Goal: Information Seeking & Learning: Find specific fact

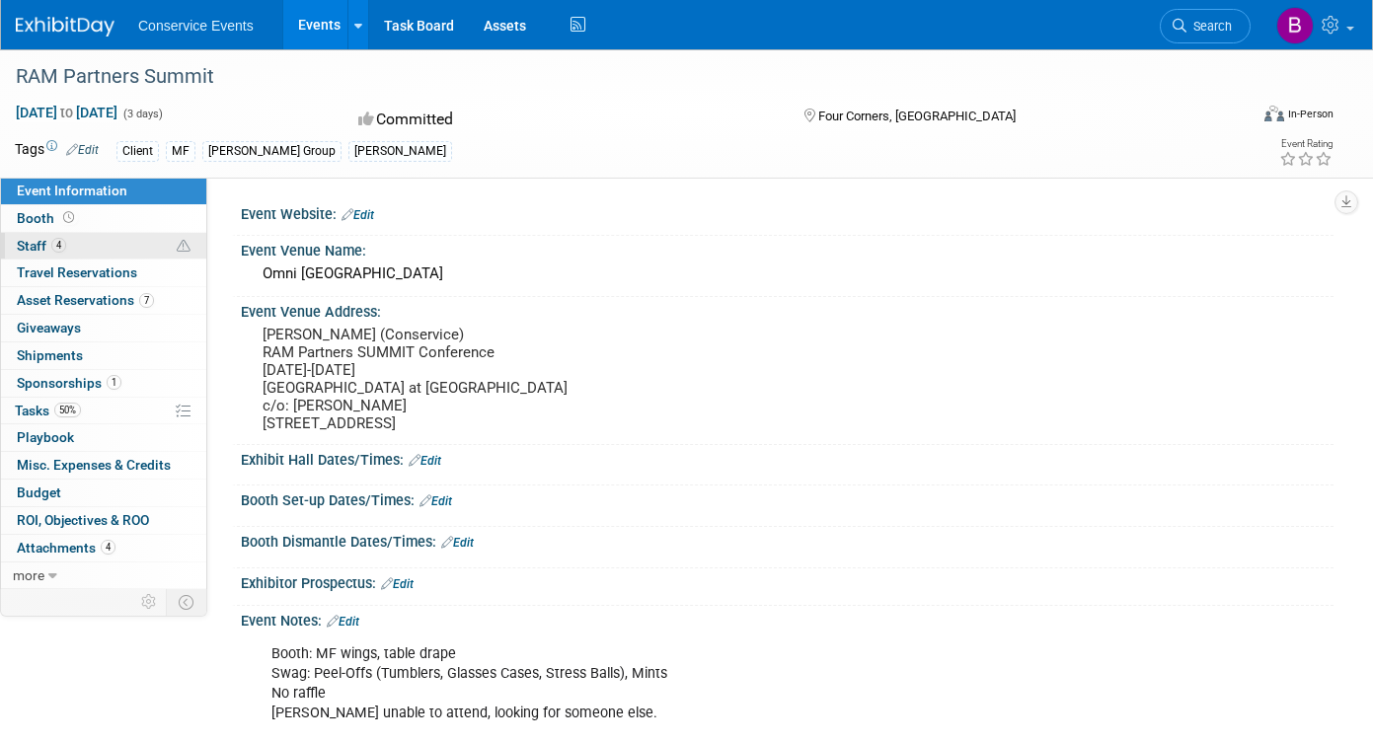
click at [113, 239] on link "4 Staff 4" at bounding box center [103, 246] width 205 height 27
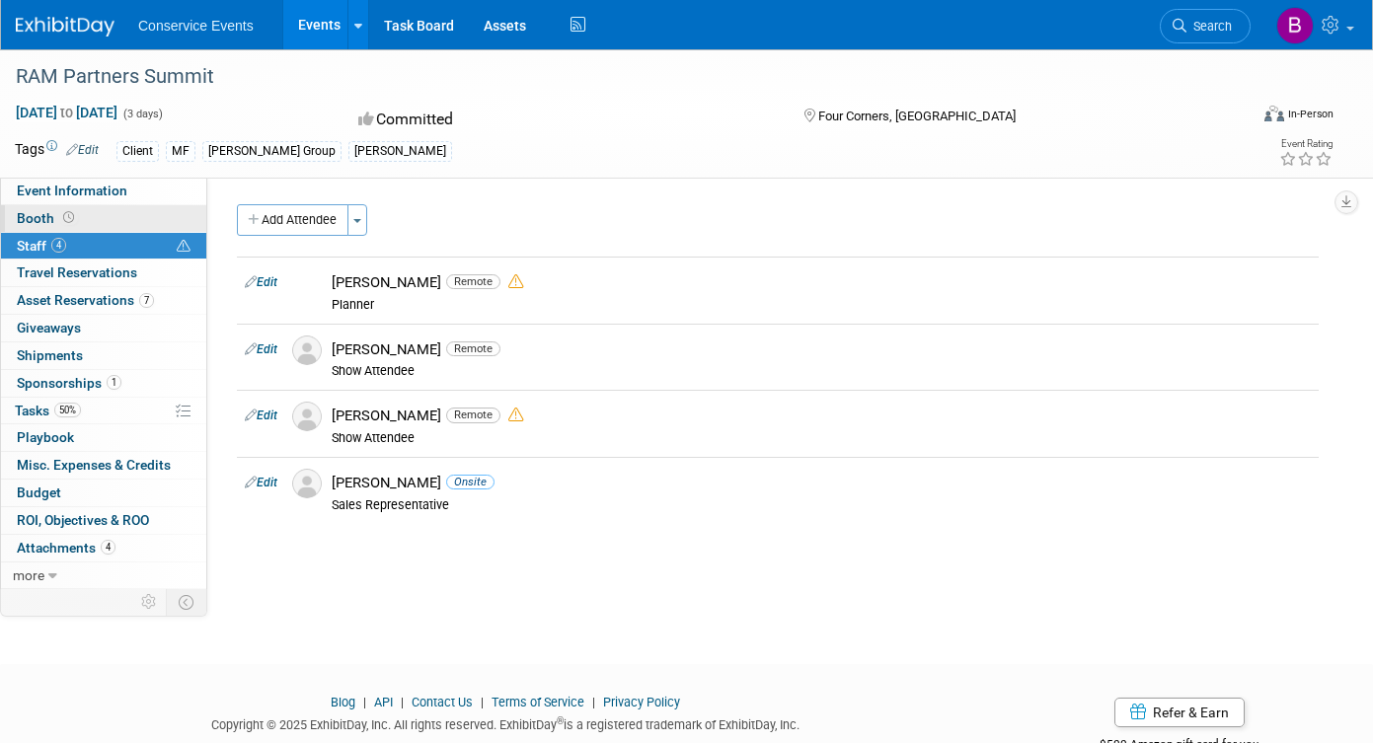
click at [118, 218] on link "Booth" at bounding box center [103, 218] width 205 height 27
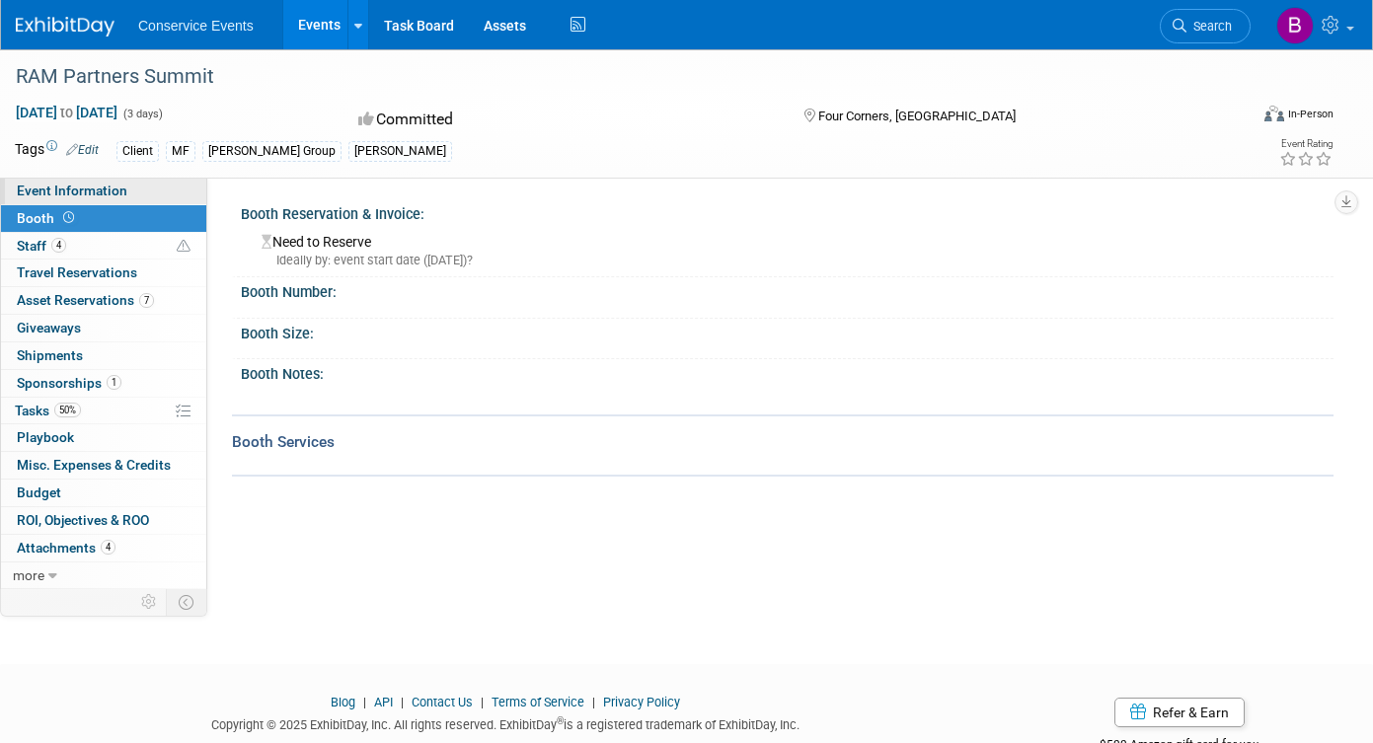
click at [142, 186] on link "Event Information" at bounding box center [103, 191] width 205 height 27
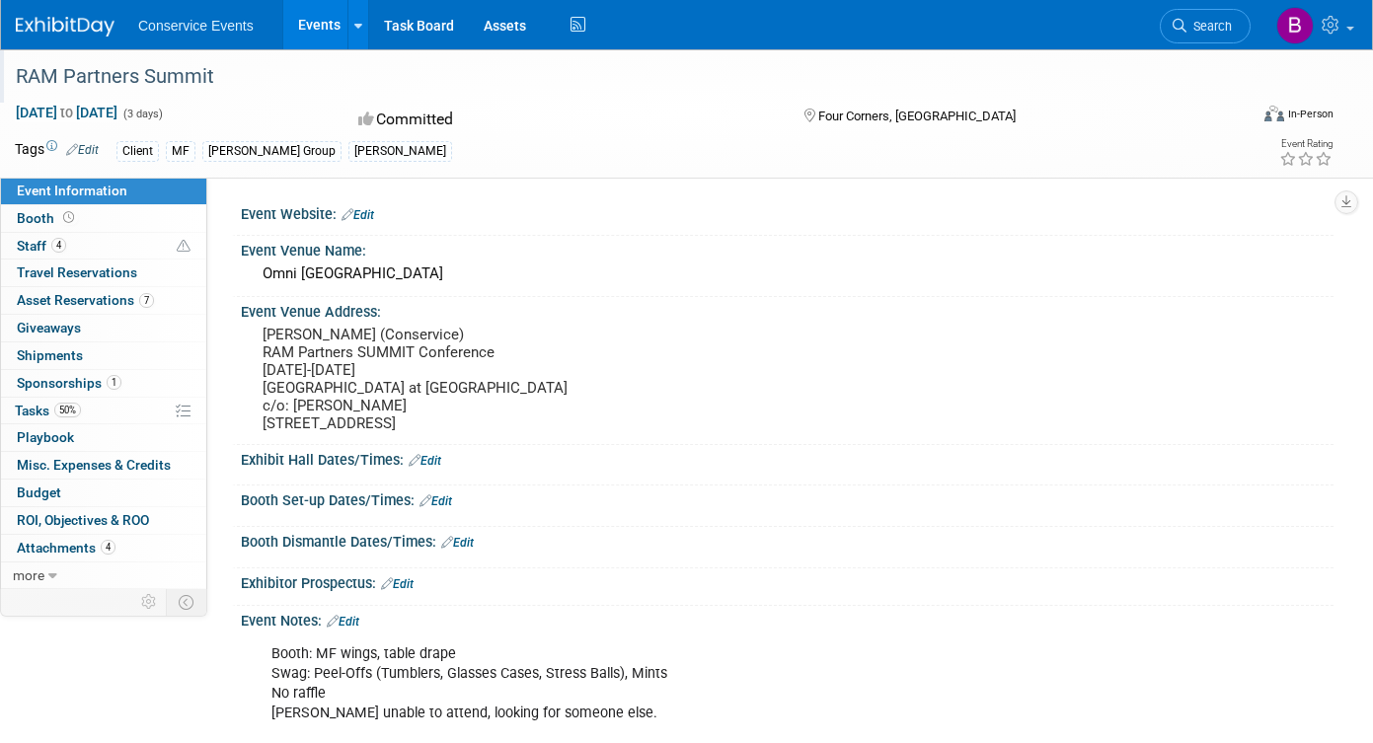
click at [115, 73] on div "RAM Partners Summit" at bounding box center [615, 77] width 1212 height 36
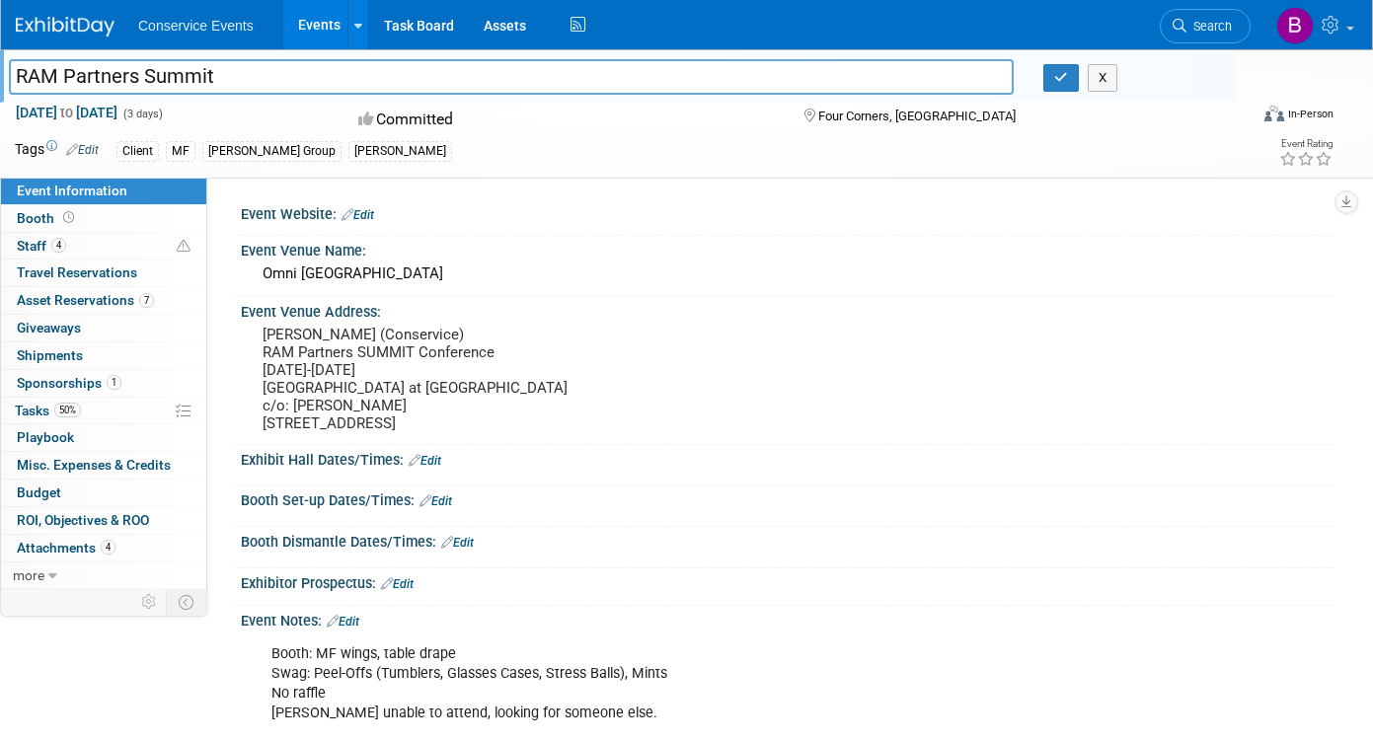
click at [115, 73] on input "RAM Partners Summit" at bounding box center [511, 76] width 1004 height 35
drag, startPoint x: 498, startPoint y: 350, endPoint x: 254, endPoint y: 350, distance: 244.7
click at [254, 350] on div "Zach Beck (Conservice) RAM Partners SUMMIT Conference Sept. 15-17 Omni Orlando …" at bounding box center [468, 380] width 455 height 118
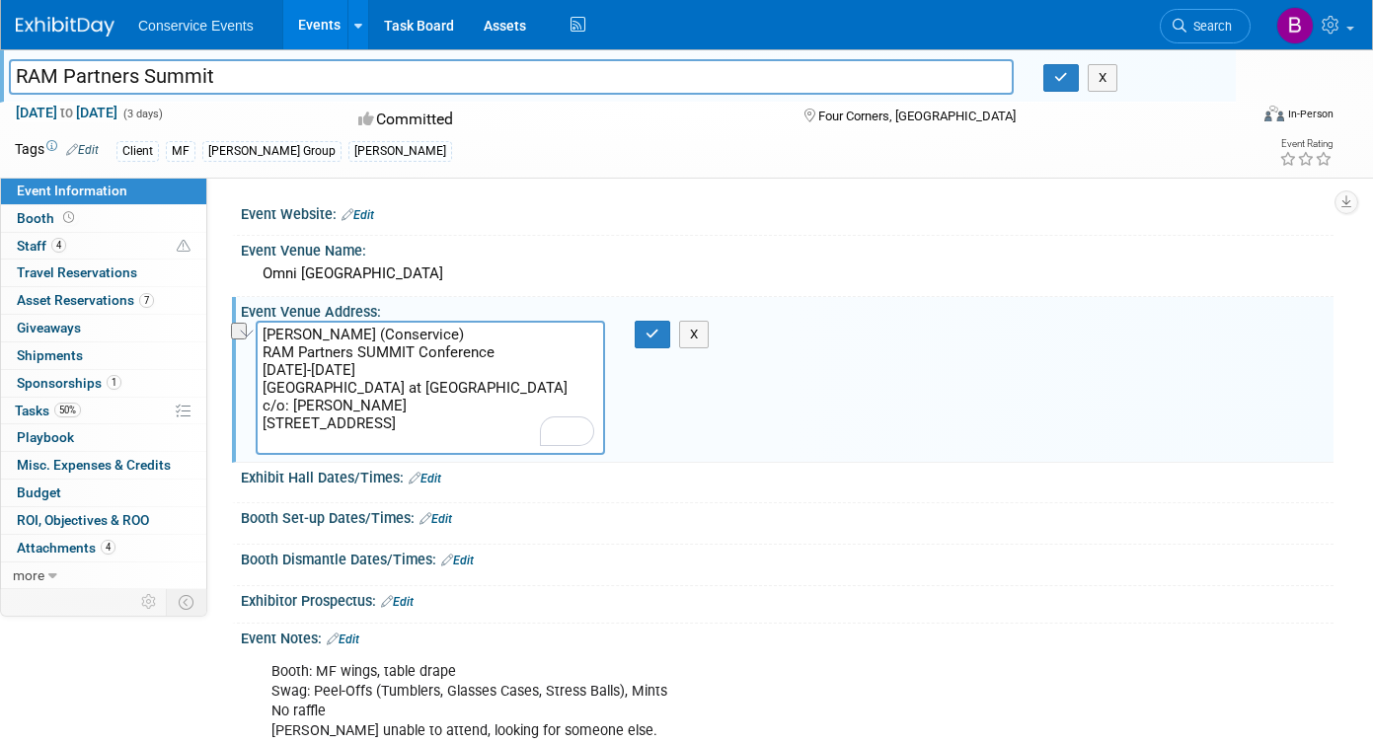
drag, startPoint x: 525, startPoint y: 343, endPoint x: 251, endPoint y: 345, distance: 274.3
click at [251, 345] on div "Event Information Event Info Booth Booth 4 Staff 4 Staff 0 Travel Reservations …" at bounding box center [686, 562] width 1373 height 1026
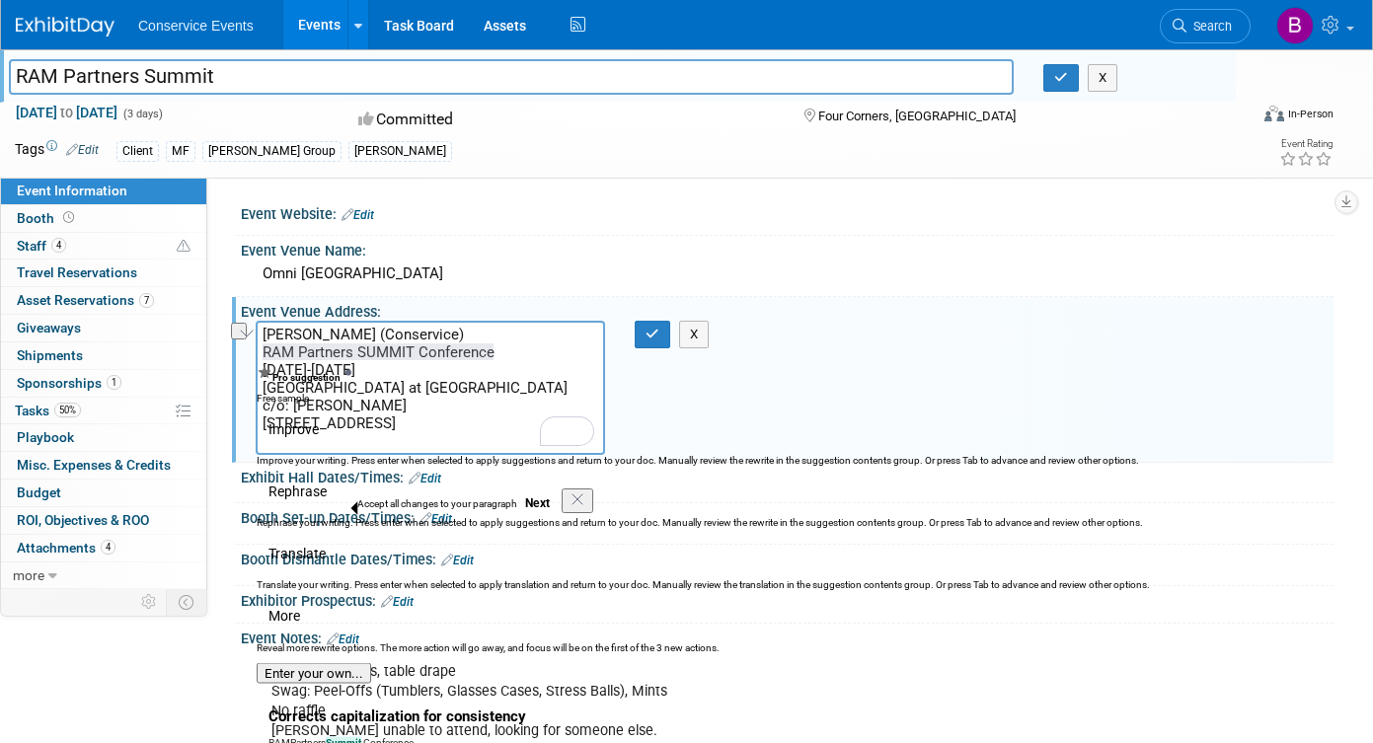
click at [598, 159] on div "Client MF Taylor Group Mobly" at bounding box center [612, 151] width 992 height 22
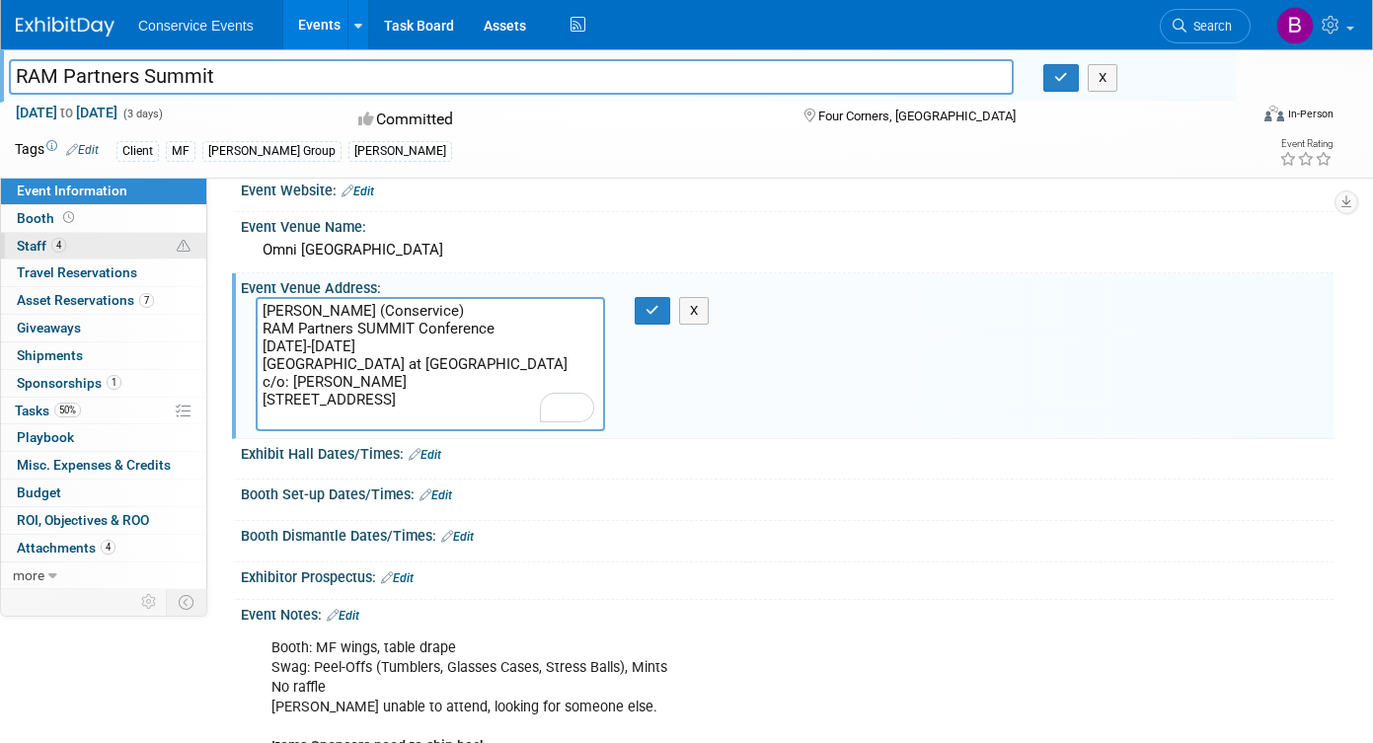
scroll to position [36, 0]
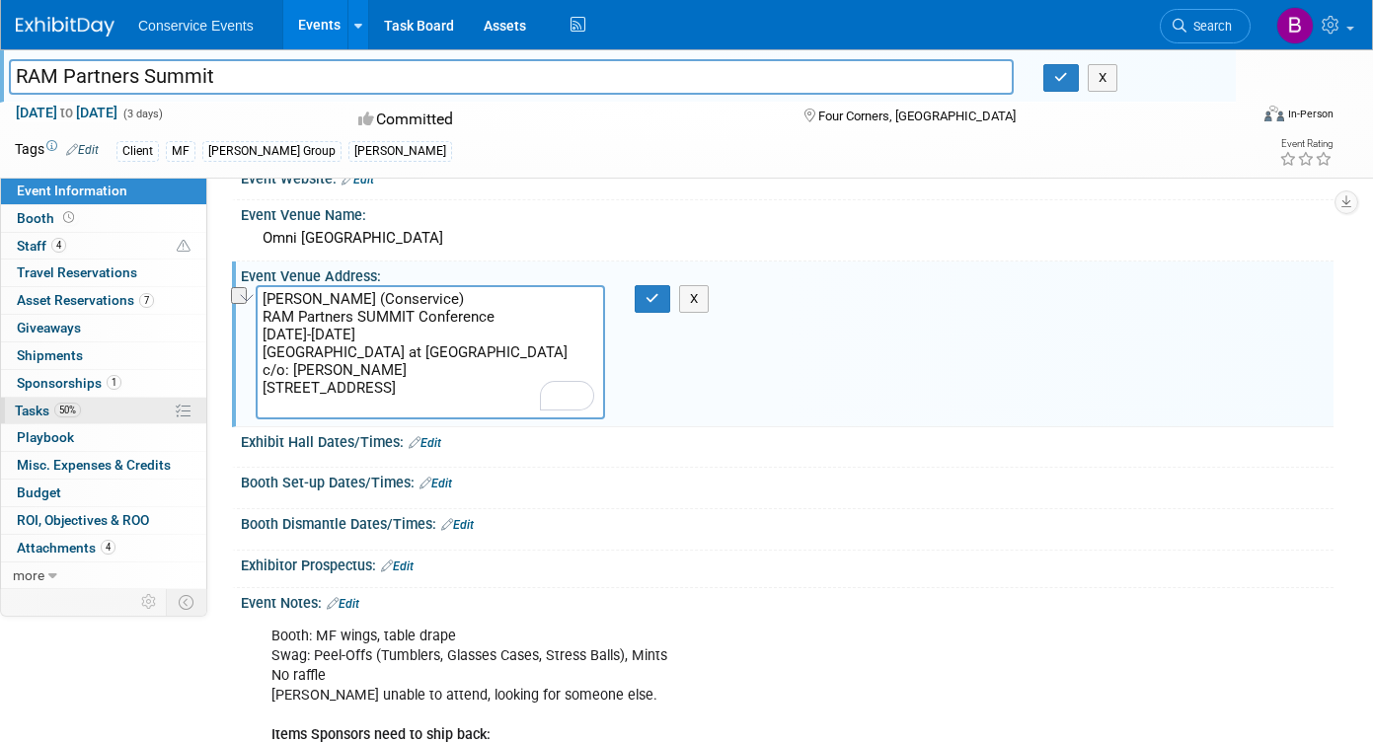
drag, startPoint x: 369, startPoint y: 408, endPoint x: 128, endPoint y: 412, distance: 240.8
click at [128, 412] on div "Event Information Event Info Booth Booth 4 Staff 4 Staff 0 Travel Reservations …" at bounding box center [686, 527] width 1373 height 1026
click at [128, 244] on link "4 Staff 4" at bounding box center [103, 246] width 205 height 27
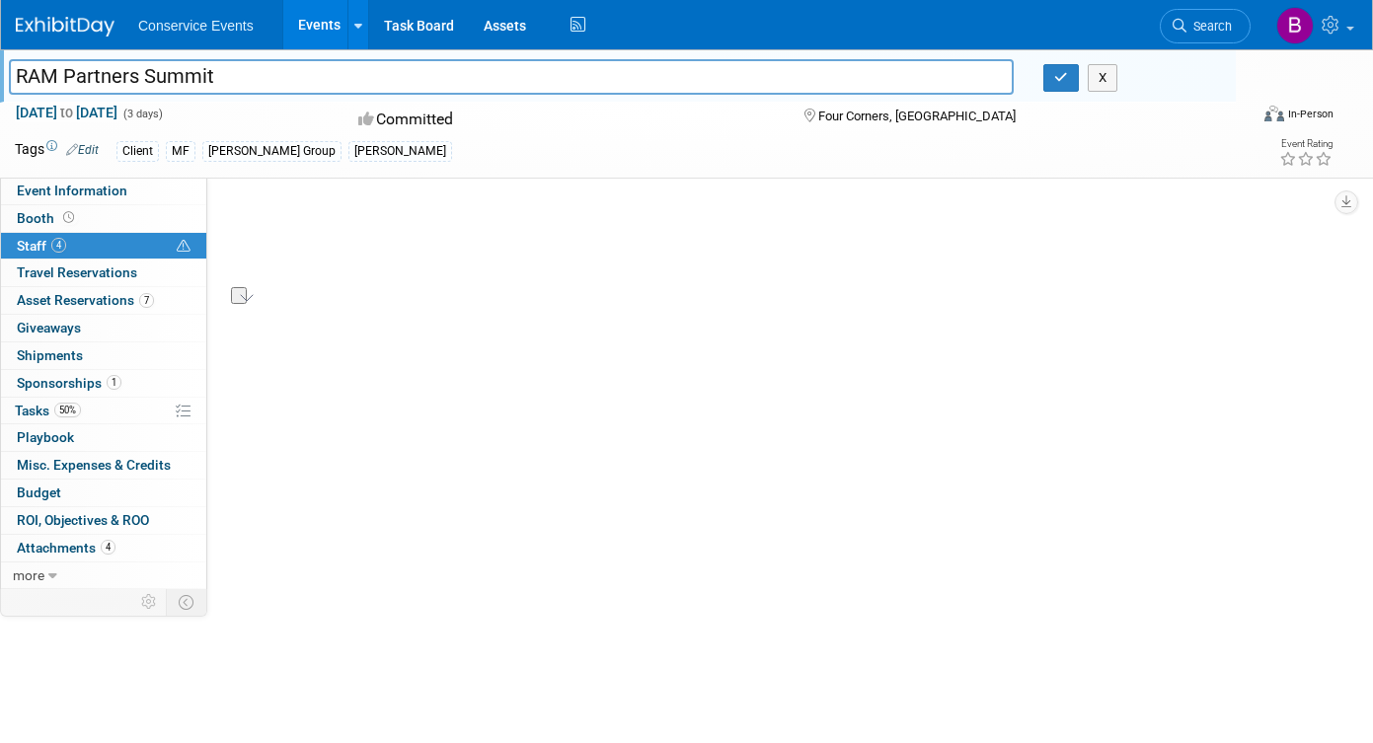
scroll to position [0, 0]
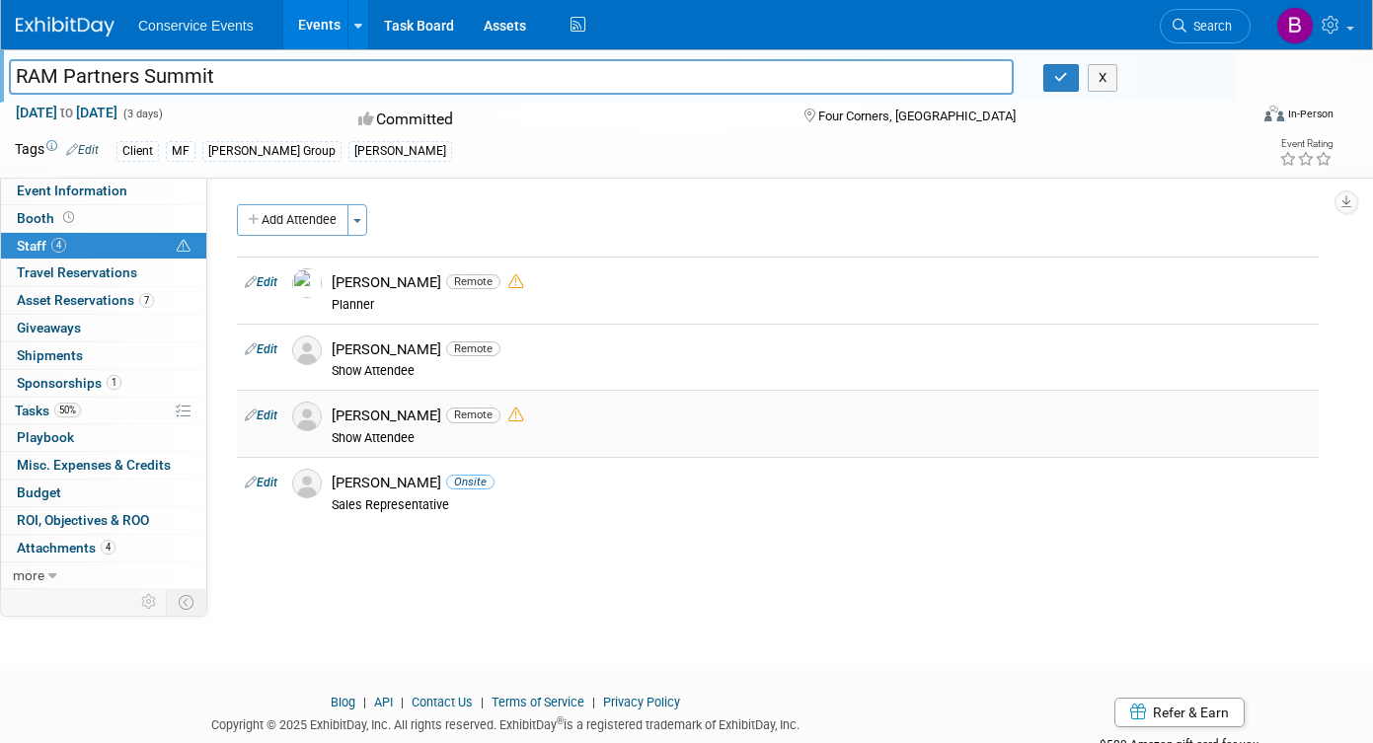
click at [508, 415] on icon at bounding box center [515, 415] width 15 height 15
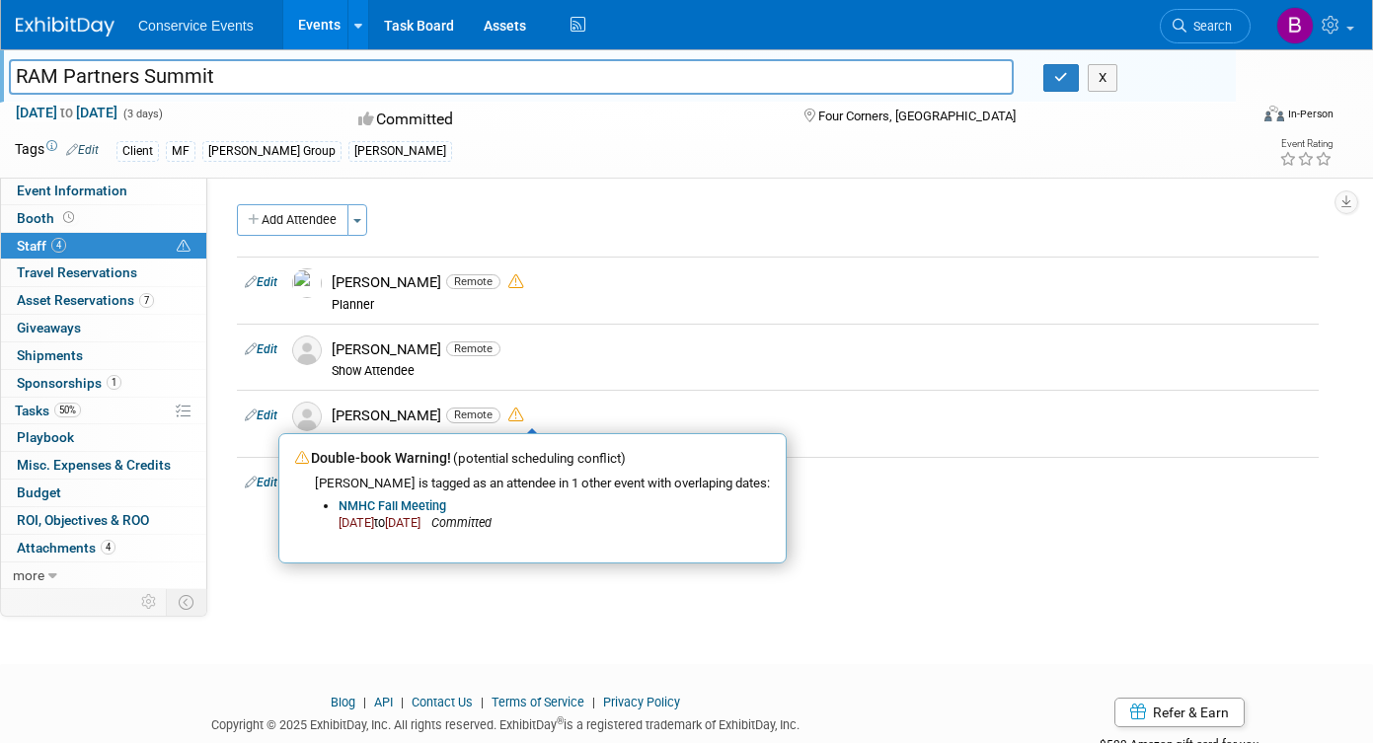
click at [813, 524] on div "Add Attendee Toggle Dropdown Quick -Tag Attendees Apply X (me) select all" at bounding box center [777, 364] width 1081 height 320
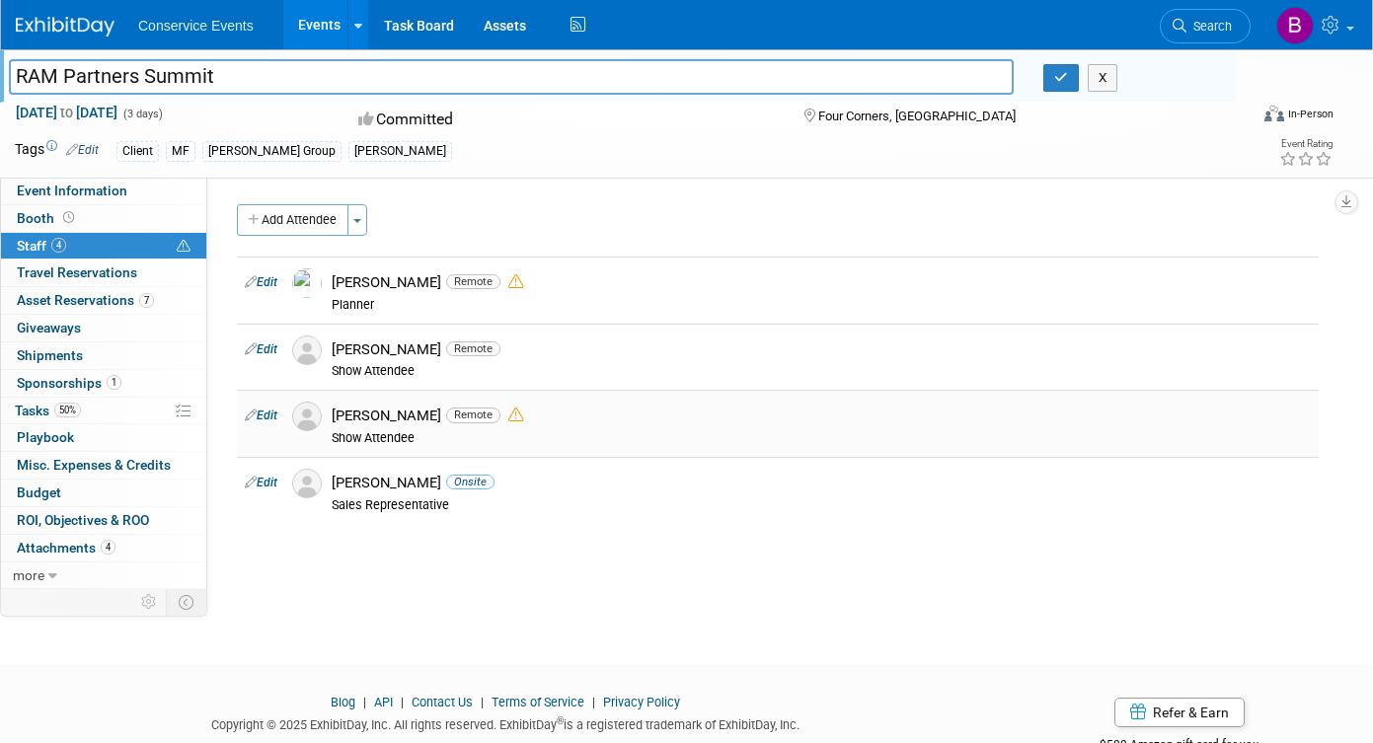
click at [508, 417] on icon at bounding box center [515, 415] width 15 height 15
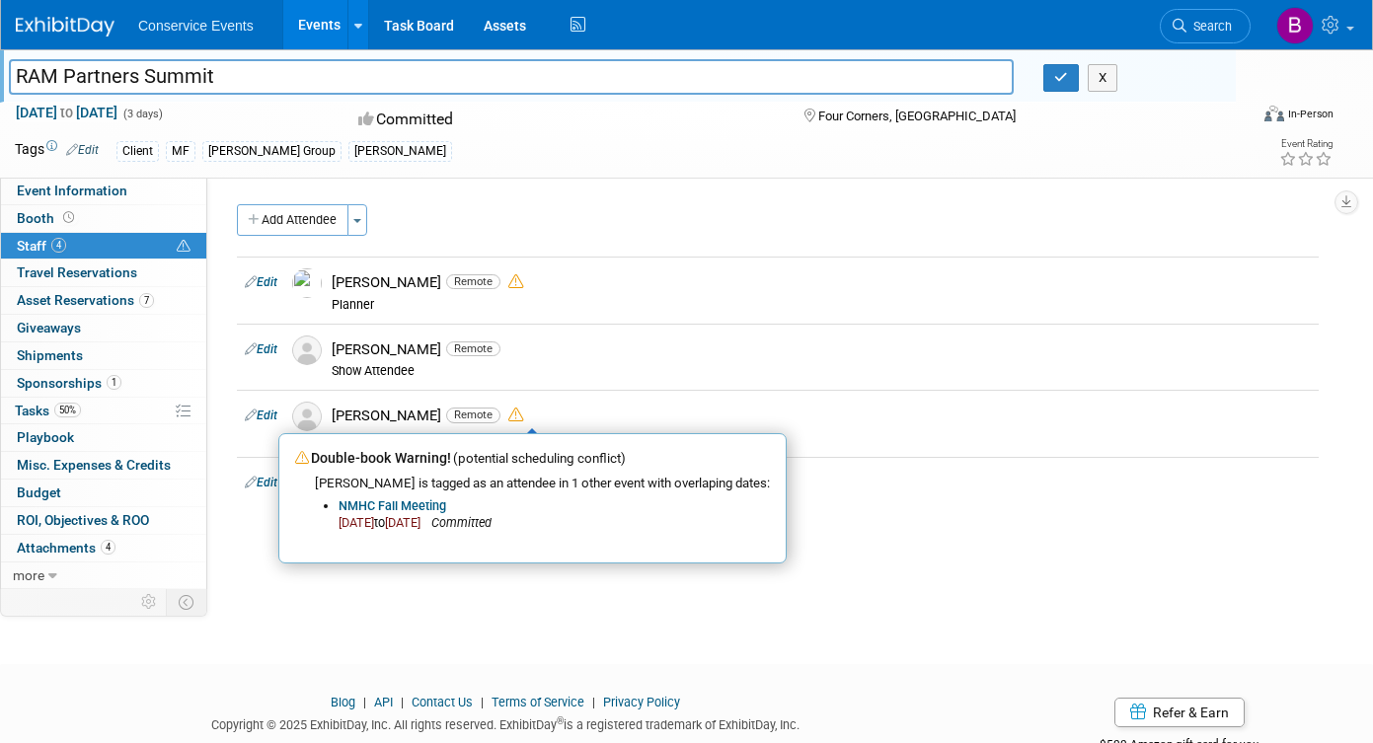
drag, startPoint x: 888, startPoint y: 588, endPoint x: 878, endPoint y: 577, distance: 14.7
click at [886, 585] on div "Event Website: Edit Event Venue Name: Omni Orlando Championsgate Resort" at bounding box center [770, 383] width 1126 height 411
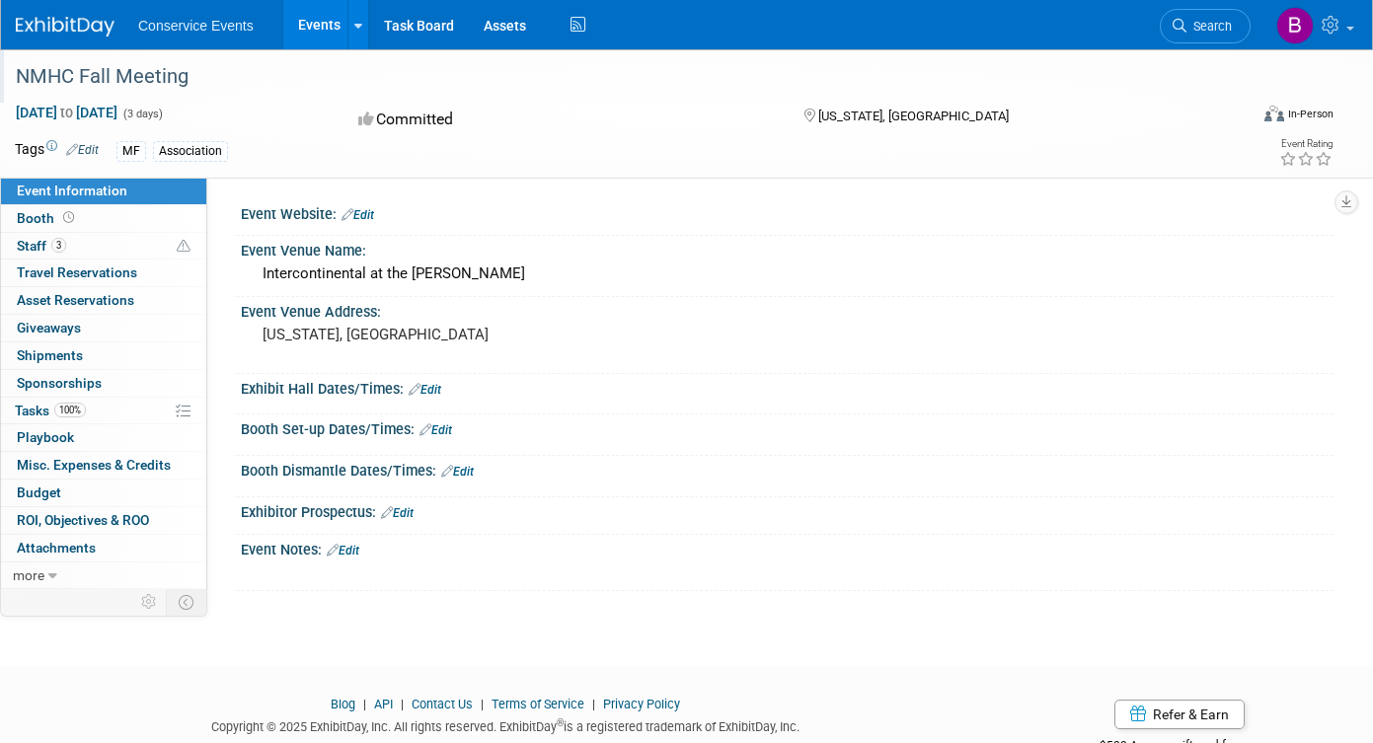
drag, startPoint x: 191, startPoint y: 73, endPoint x: 8, endPoint y: 65, distance: 183.7
click at [8, 65] on div "NMHC Fall Meeting" at bounding box center [617, 75] width 1235 height 53
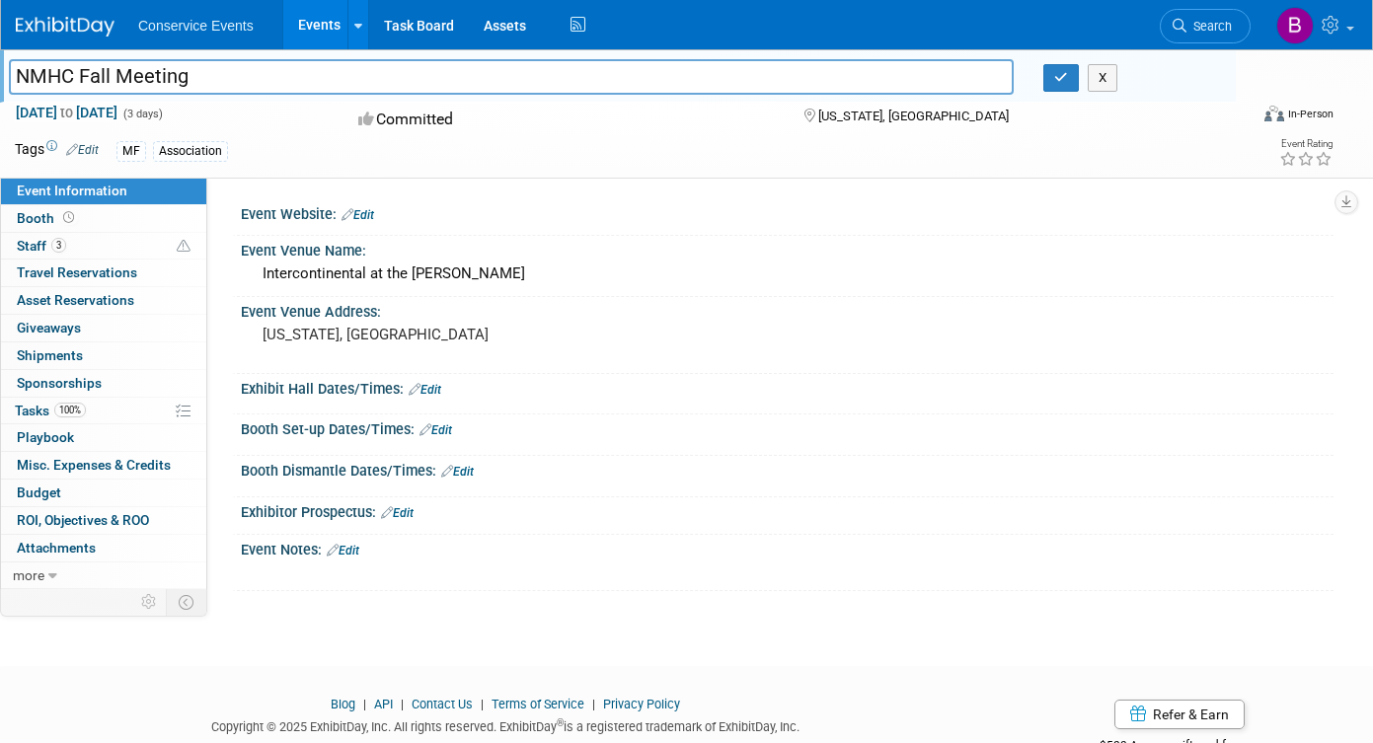
click at [55, 80] on input "NMHC Fall Meeting" at bounding box center [511, 76] width 1004 height 35
click at [95, 249] on link "3 Staff 3" at bounding box center [103, 246] width 205 height 27
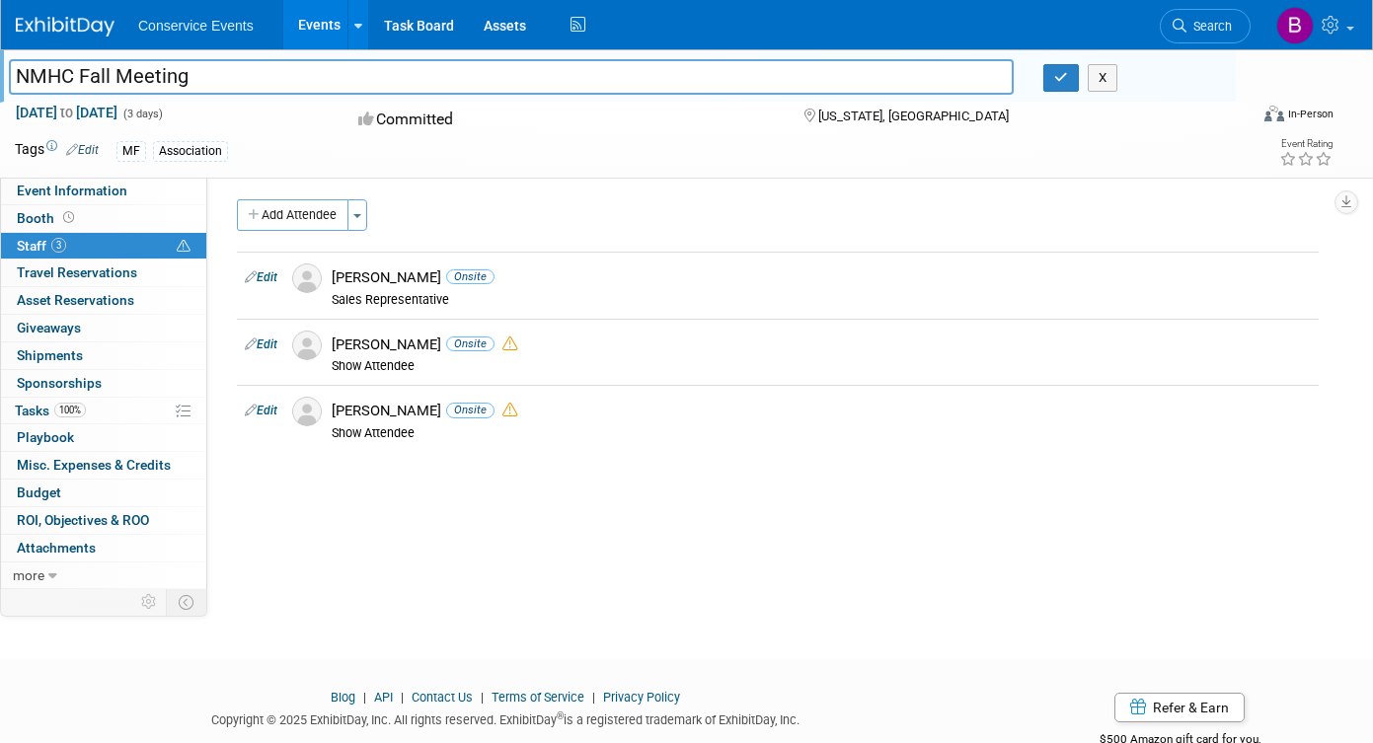
scroll to position [6, 0]
click at [292, 72] on input "NMHC Fall Meeting" at bounding box center [511, 76] width 1004 height 35
drag, startPoint x: 93, startPoint y: 186, endPoint x: 131, endPoint y: 174, distance: 40.3
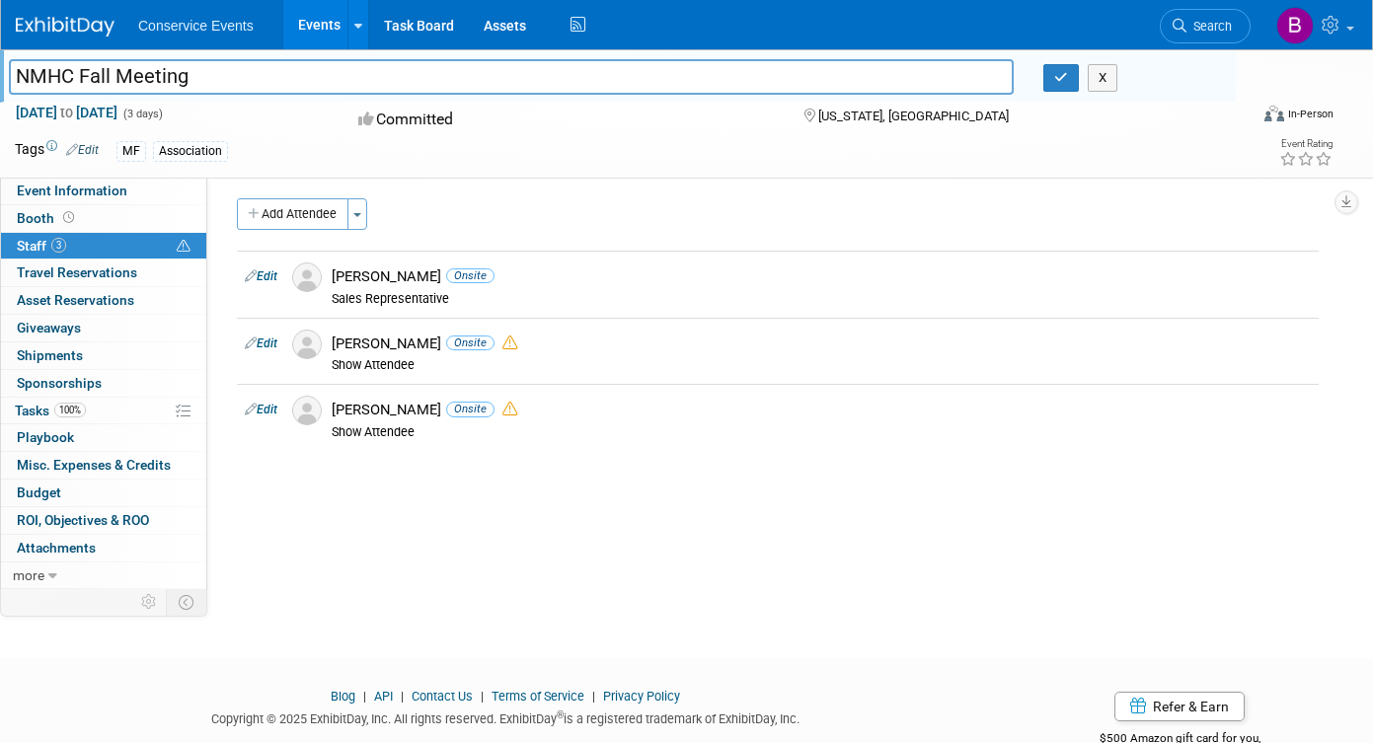
click at [93, 186] on span "Event Information" at bounding box center [72, 191] width 111 height 16
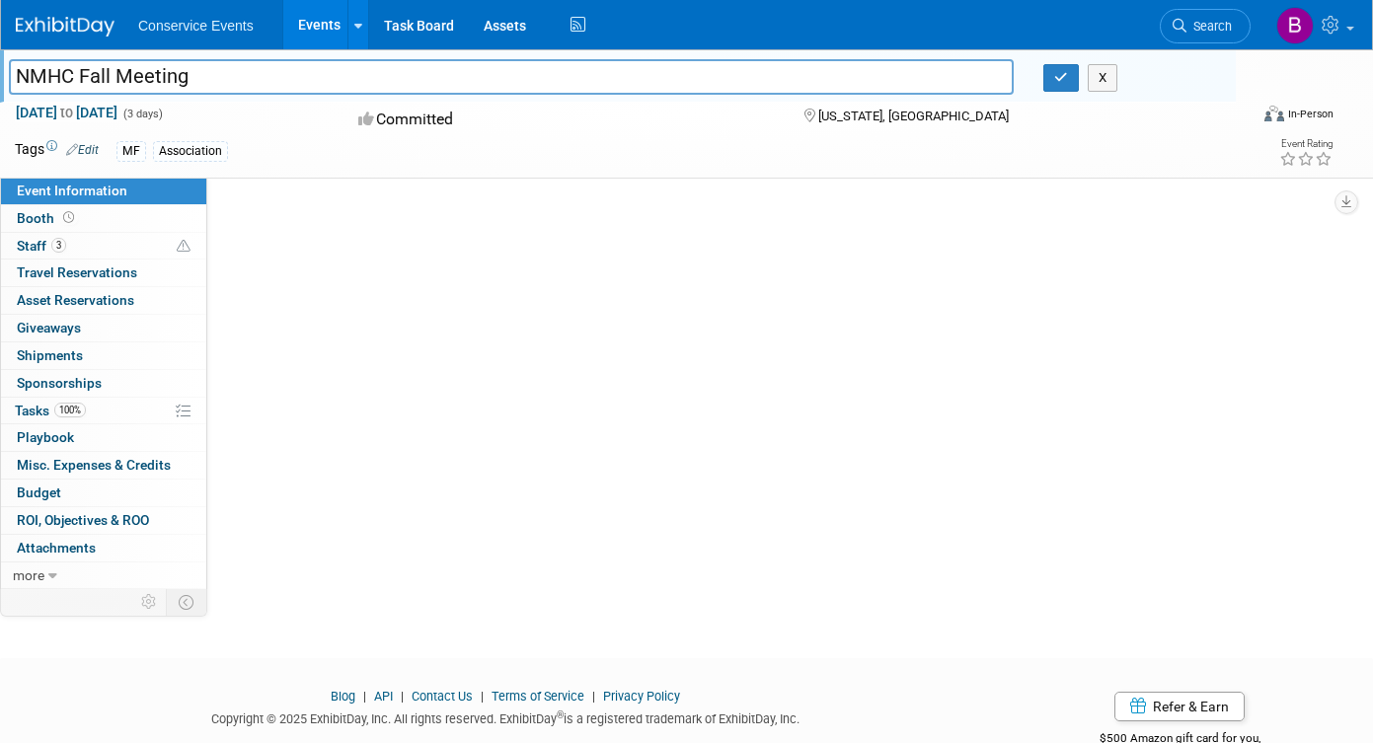
scroll to position [0, 0]
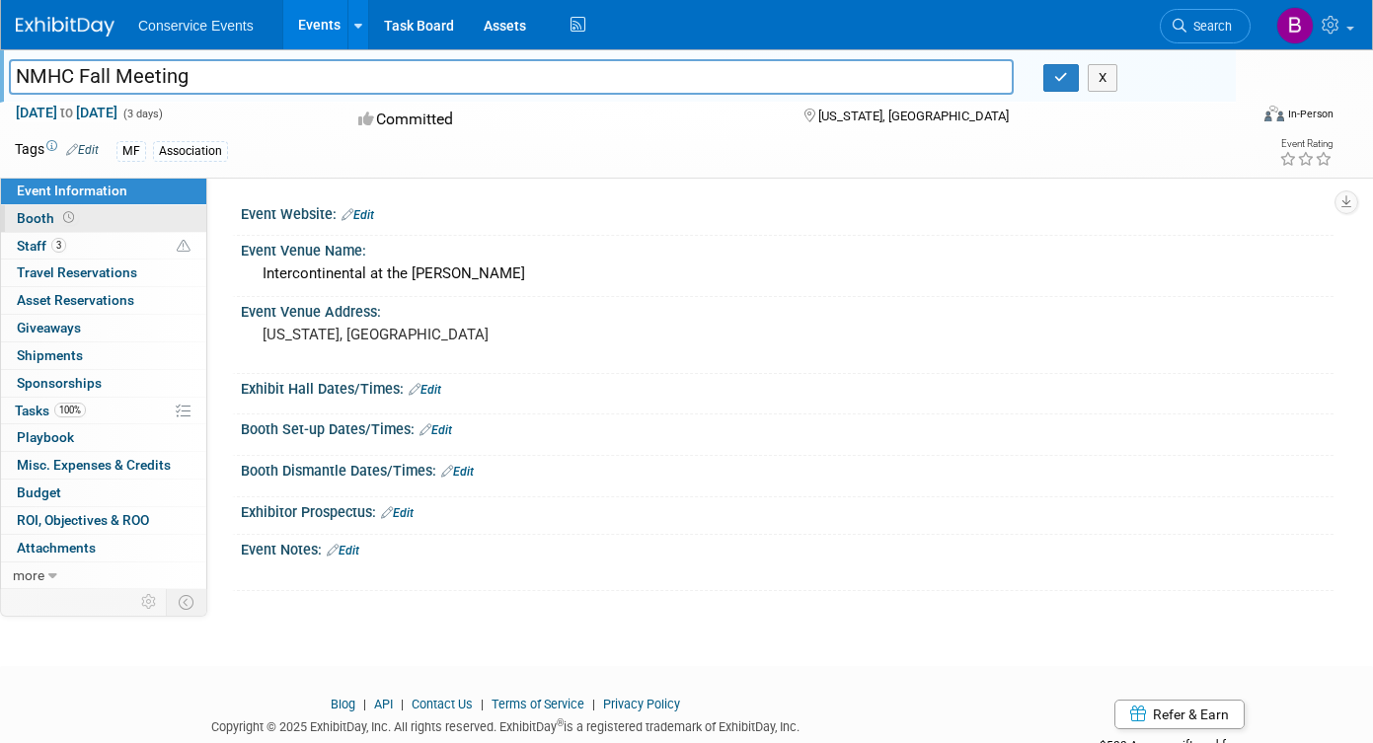
click at [92, 218] on link "Booth" at bounding box center [103, 218] width 205 height 27
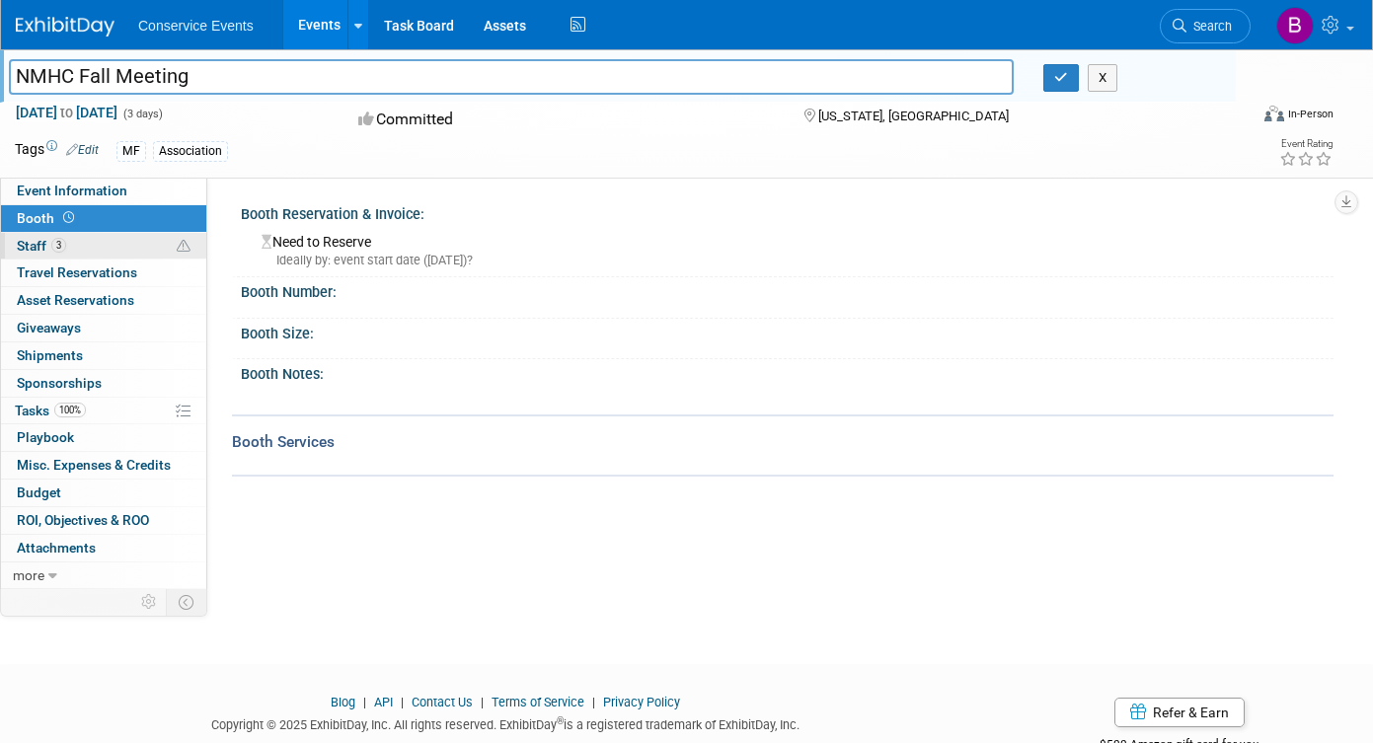
click at [92, 237] on link "3 Staff 3" at bounding box center [103, 246] width 205 height 27
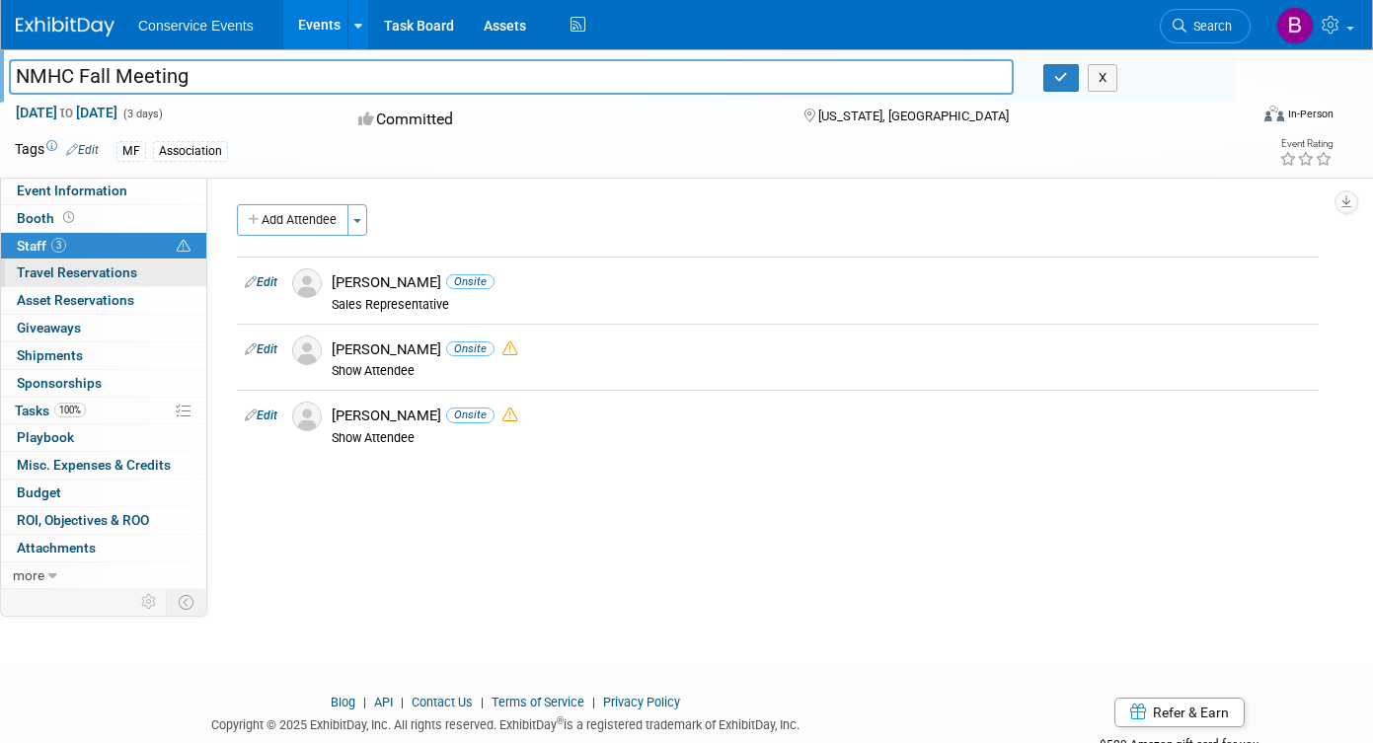
click at [121, 268] on span "Travel Reservations 0" at bounding box center [77, 272] width 120 height 16
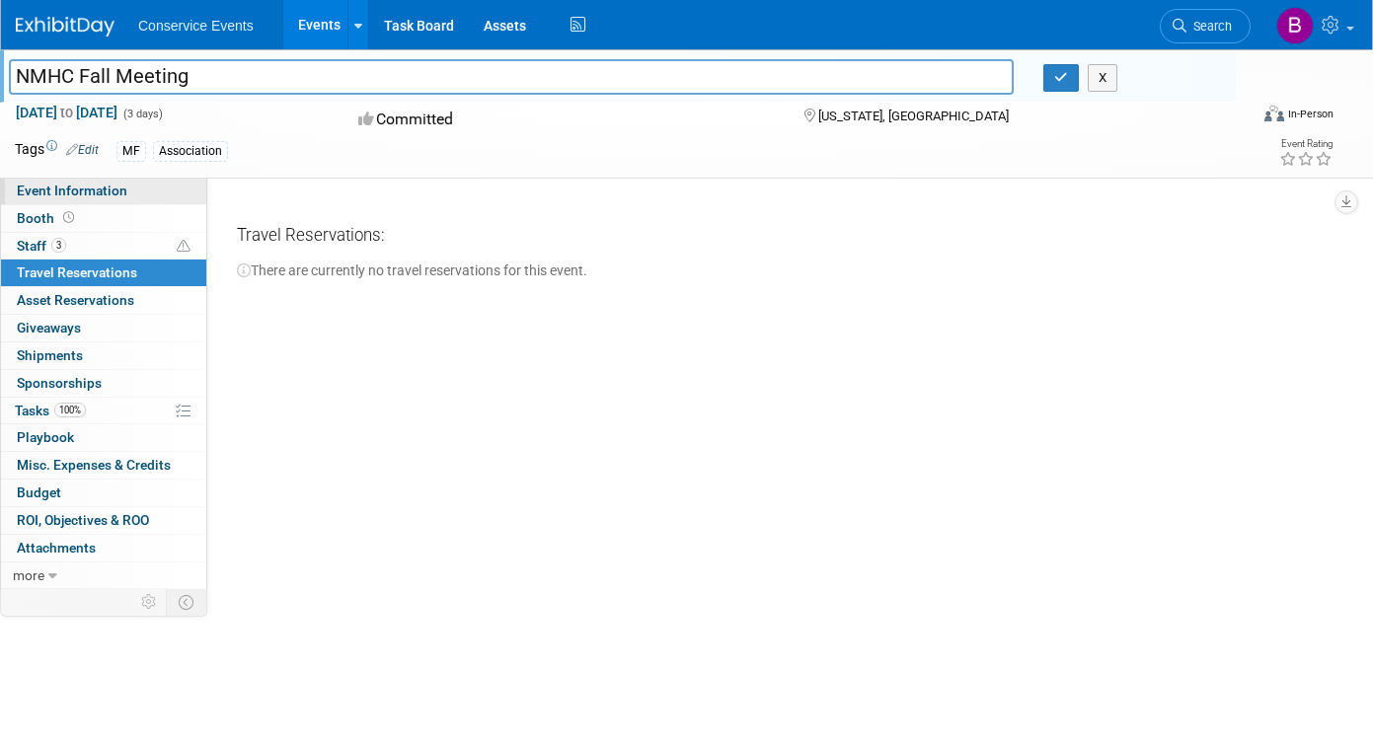
click at [105, 186] on span "Event Information" at bounding box center [72, 191] width 111 height 16
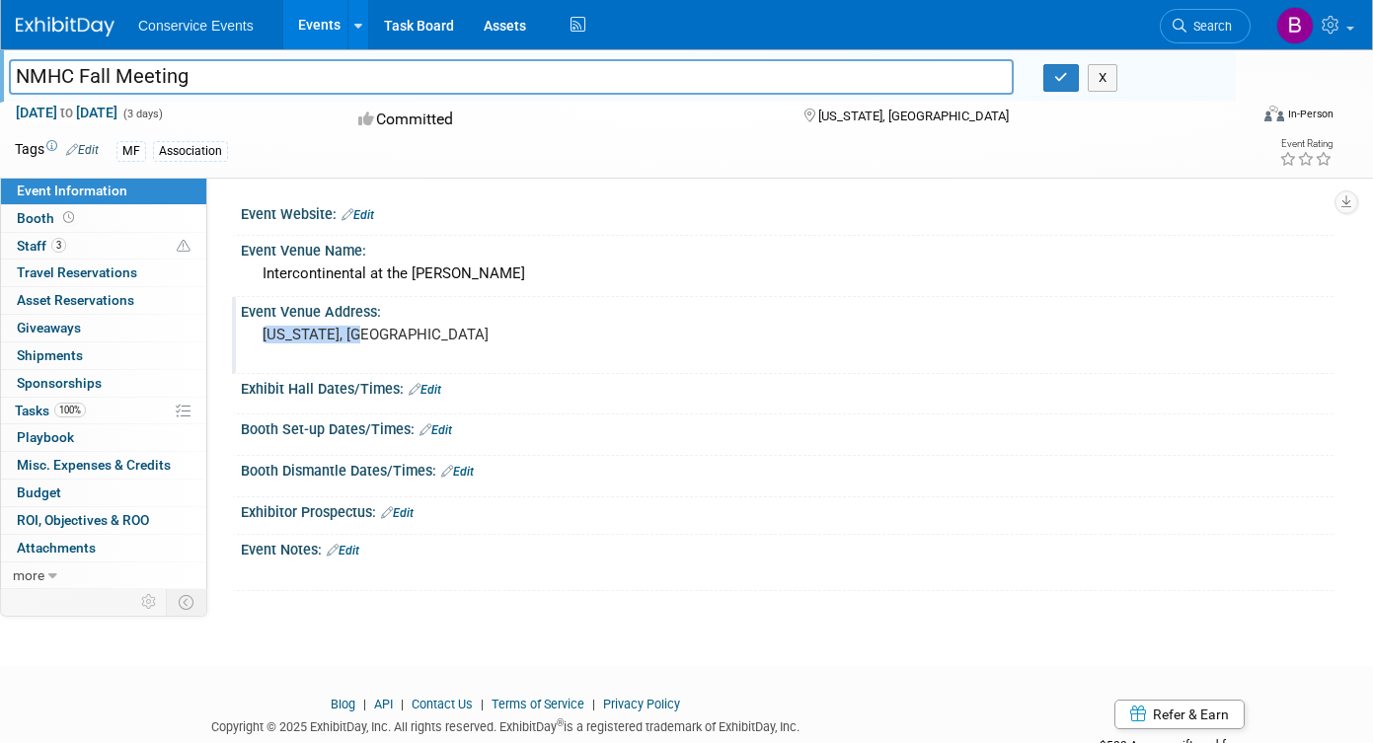
drag, startPoint x: 377, startPoint y: 330, endPoint x: 260, endPoint y: 335, distance: 116.6
click at [260, 335] on div "[US_STATE], [GEOGRAPHIC_DATA]" at bounding box center [468, 343] width 425 height 45
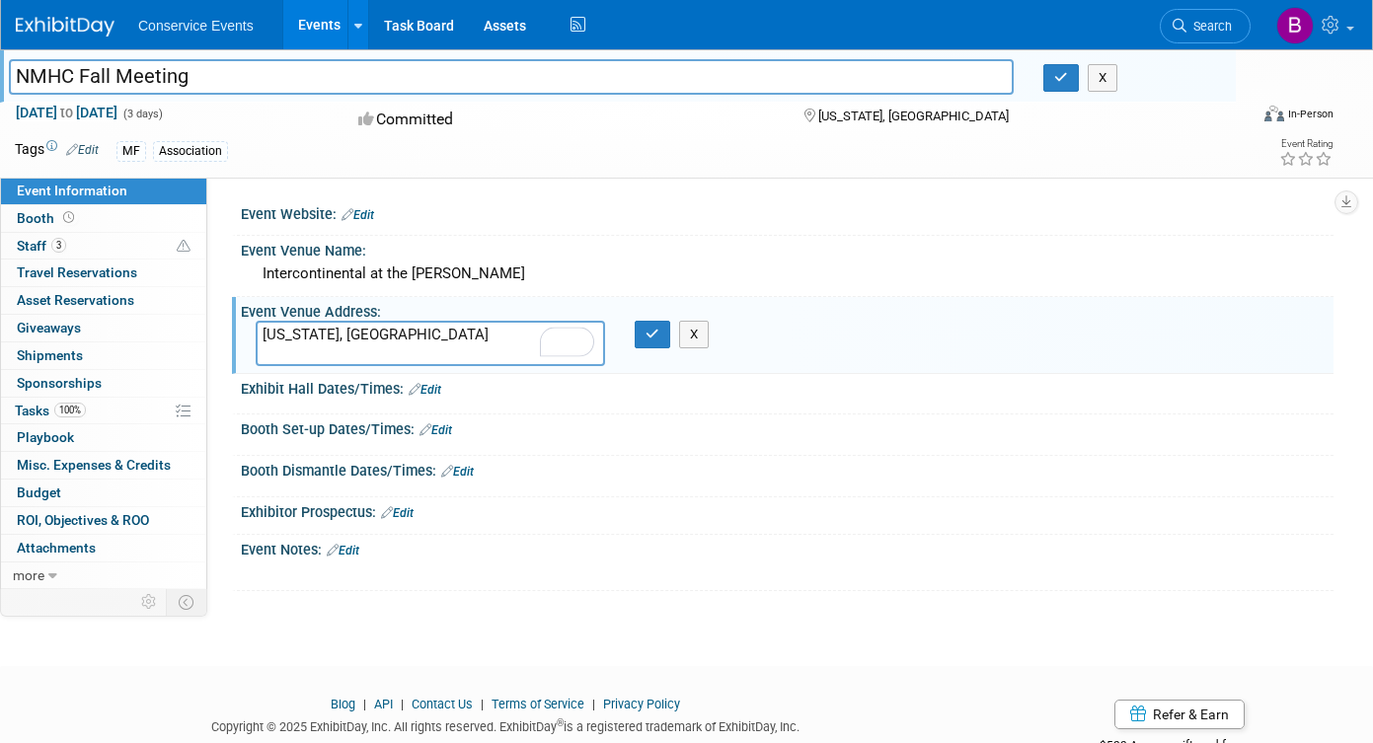
click at [601, 622] on div "NMHC Fall Meeting NMHC Fall Meeting X [DATE] to [DATE] (3 days) [DATE] to [DATE…" at bounding box center [686, 339] width 1373 height 581
drag, startPoint x: 655, startPoint y: 616, endPoint x: 651, endPoint y: 603, distance: 13.4
click at [651, 605] on div "NMHC Fall Meeting NMHC Fall Meeting X [DATE] to [DATE] (3 days) [DATE] to [DATE…" at bounding box center [686, 339] width 1373 height 581
click at [532, 186] on div "Event Website: Edit Event Venue Name: Intercontinental at the [PERSON_NAME]" at bounding box center [770, 383] width 1126 height 411
click at [92, 240] on link "3 Staff 3" at bounding box center [103, 246] width 205 height 27
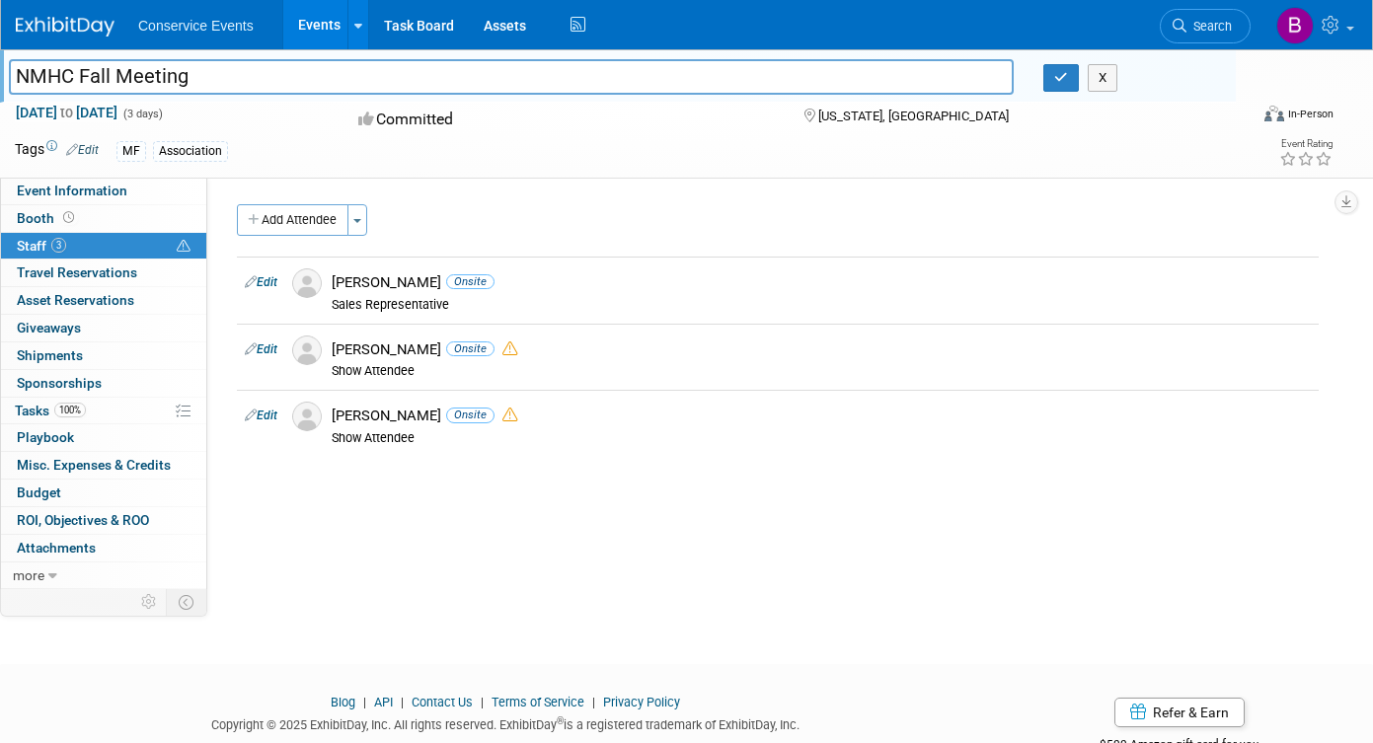
drag, startPoint x: 186, startPoint y: 83, endPoint x: -8, endPoint y: 84, distance: 194.4
click at [0, 84] on html "Conservice Events Events Recently Viewed Events: NMHC Fall Meeting [US_STATE], …" at bounding box center [686, 371] width 1373 height 743
click at [144, 189] on link "Event Information" at bounding box center [103, 191] width 205 height 27
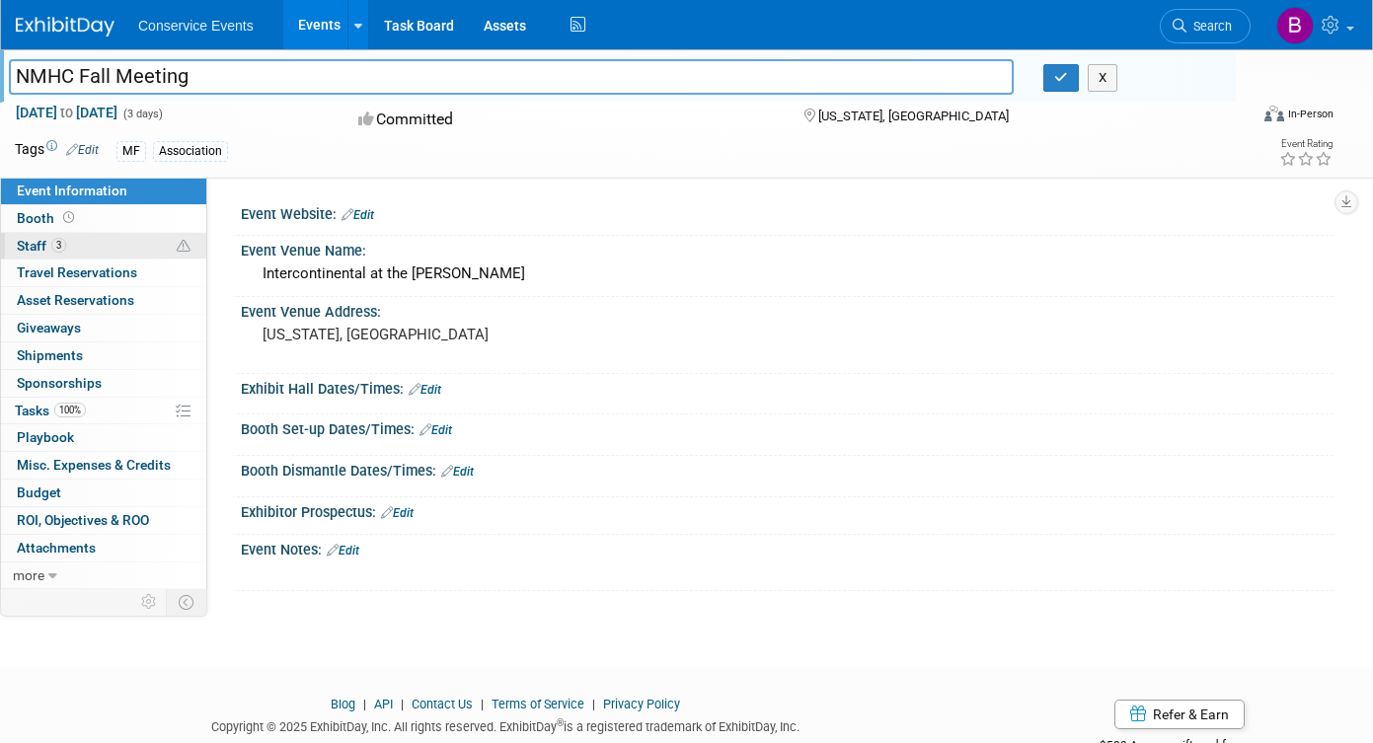
click at [103, 246] on link "3 Staff 3" at bounding box center [103, 246] width 205 height 27
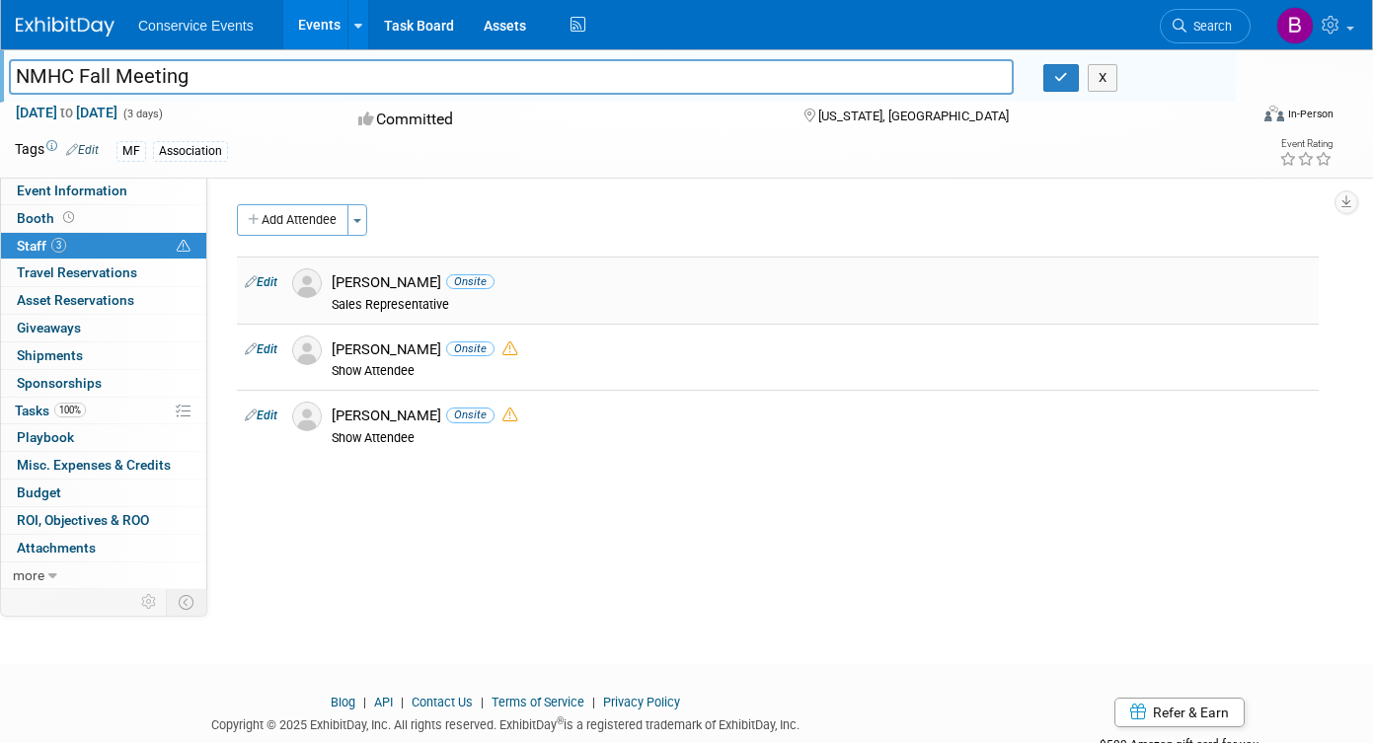
drag, startPoint x: 412, startPoint y: 281, endPoint x: 323, endPoint y: 281, distance: 89.8
click at [323, 281] on div "[PERSON_NAME] Onsite Sales Representative" at bounding box center [821, 290] width 1008 height 44
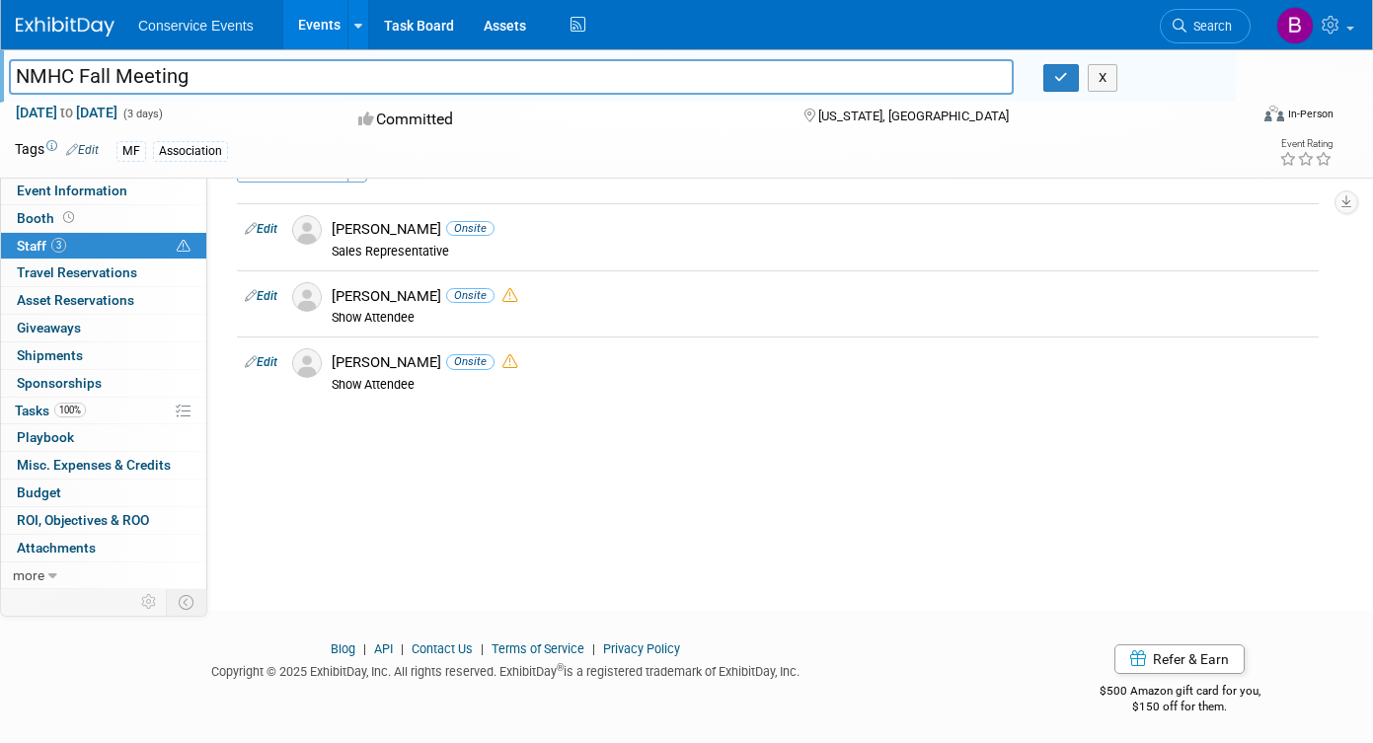
scroll to position [59, 0]
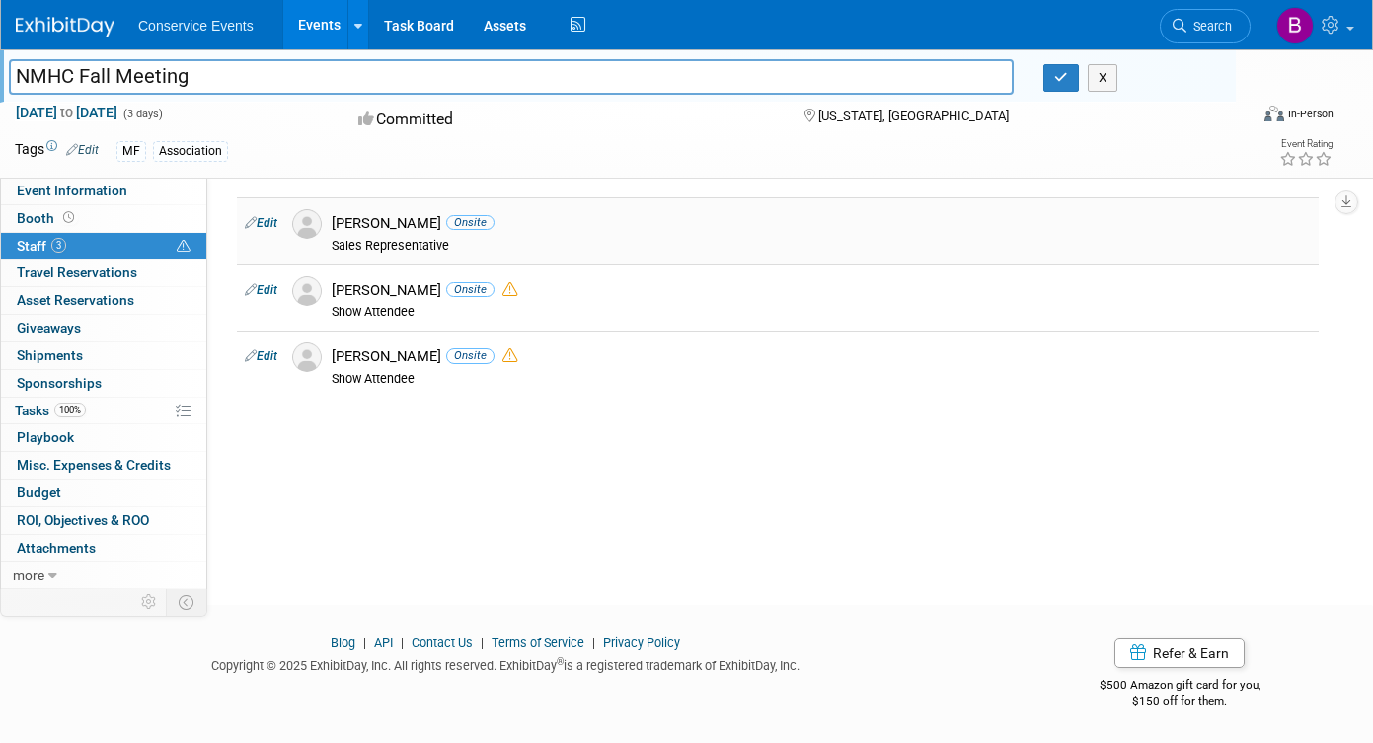
copy div "[PERSON_NAME]"
drag, startPoint x: 394, startPoint y: 289, endPoint x: 332, endPoint y: 286, distance: 62.2
click at [332, 286] on div "[PERSON_NAME] Onsite Show Attendee" at bounding box center [821, 298] width 1008 height 44
copy div "[PERSON_NAME]"
drag, startPoint x: 337, startPoint y: 354, endPoint x: 362, endPoint y: 346, distance: 25.9
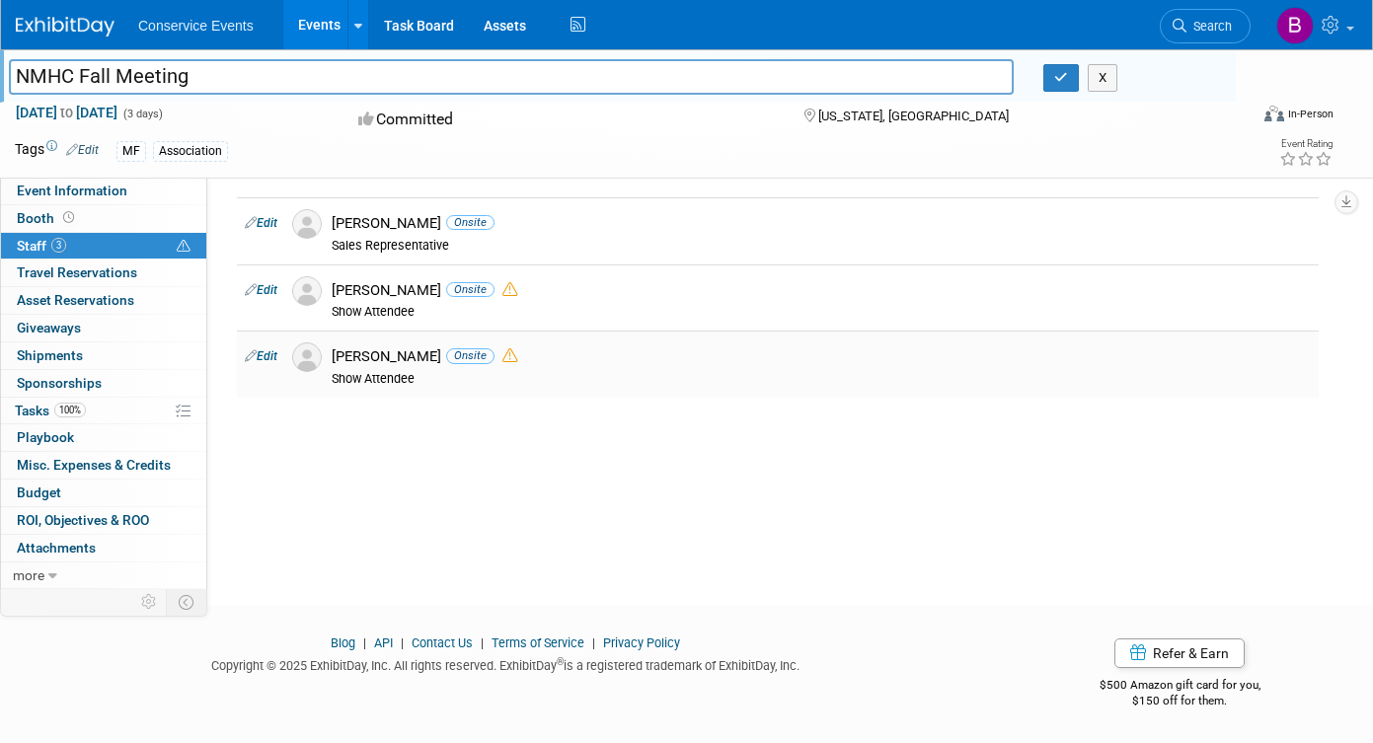
click at [424, 356] on div "[PERSON_NAME] Onsite" at bounding box center [821, 356] width 979 height 19
copy div "[PERSON_NAME]"
